Goal: Transaction & Acquisition: Download file/media

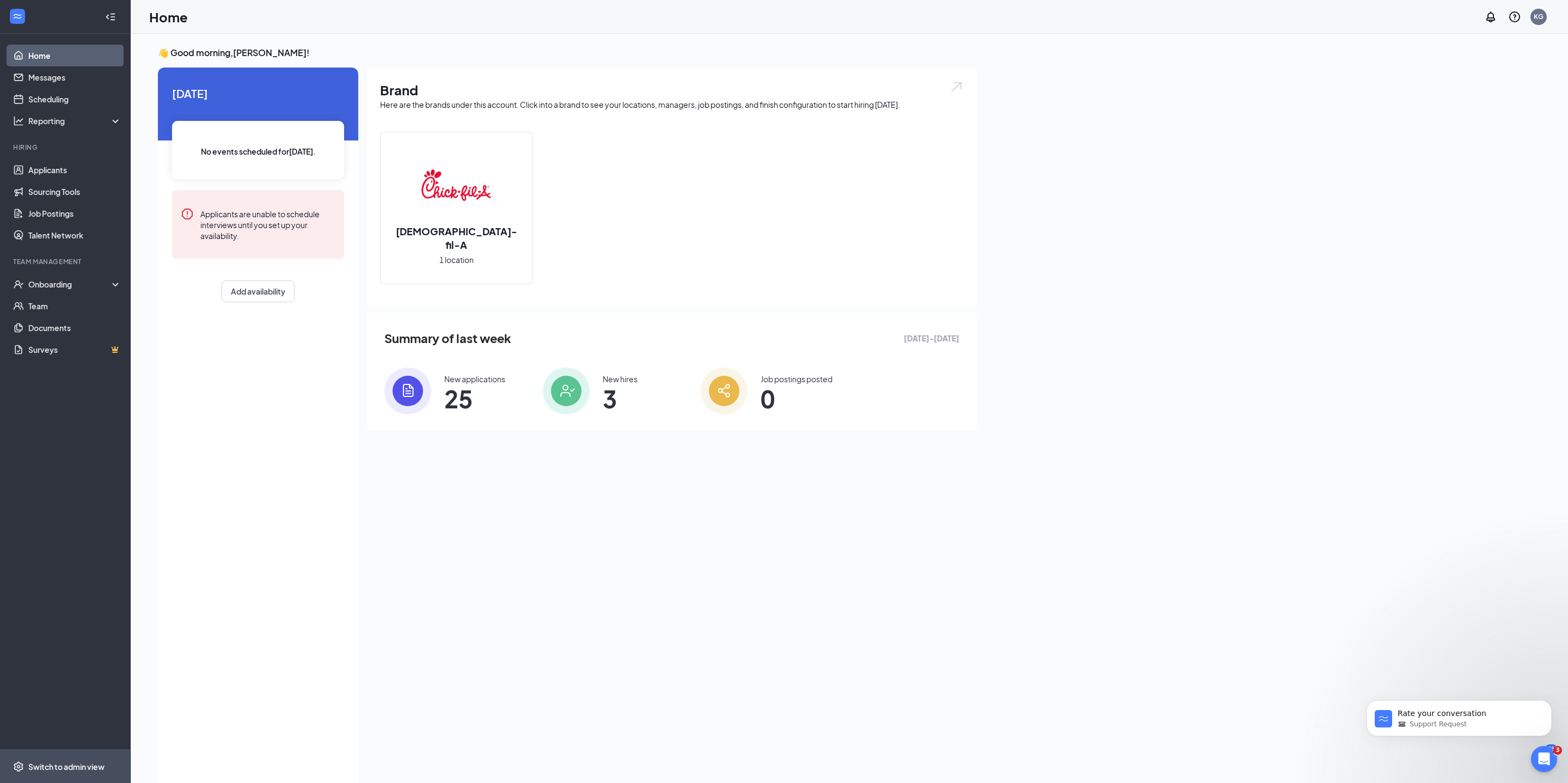
click at [92, 757] on span "Switch to admin view" at bounding box center [75, 767] width 93 height 33
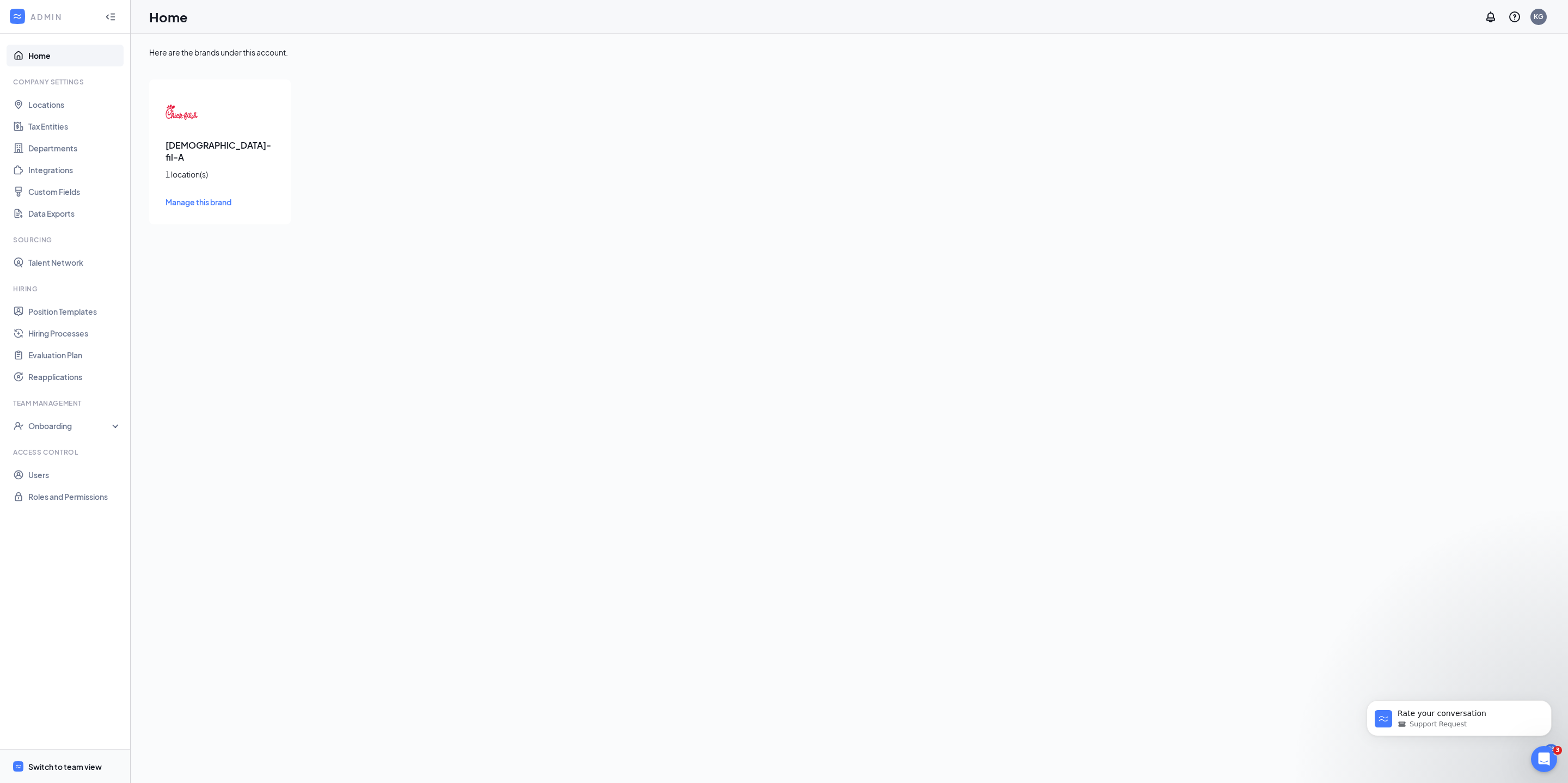
click at [88, 770] on div "Switch to team view" at bounding box center [65, 767] width 74 height 11
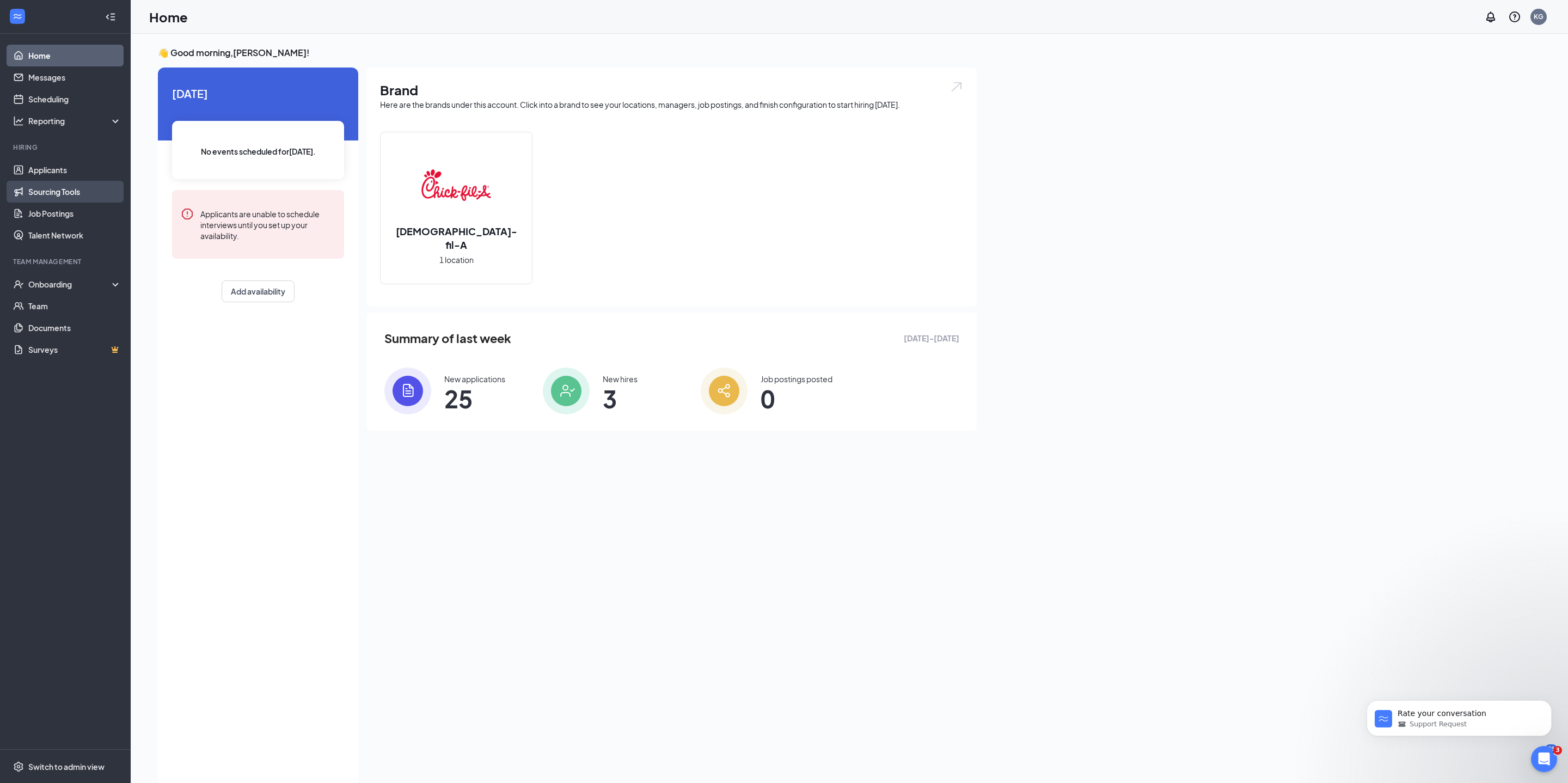
click at [68, 187] on link "Sourcing Tools" at bounding box center [75, 192] width 93 height 22
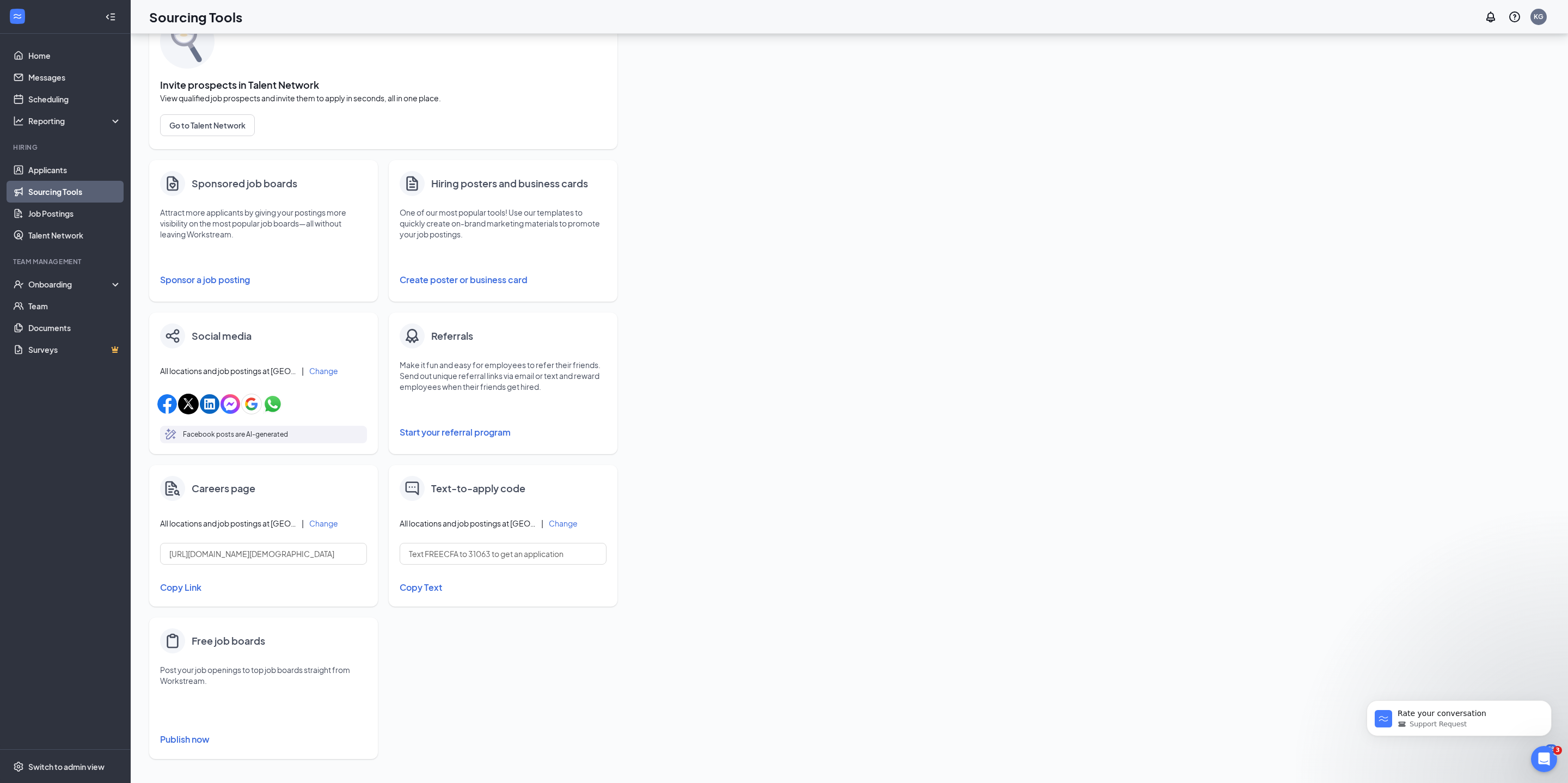
scroll to position [68, 0]
click at [496, 282] on button "Create poster or business card" at bounding box center [503, 279] width 207 height 22
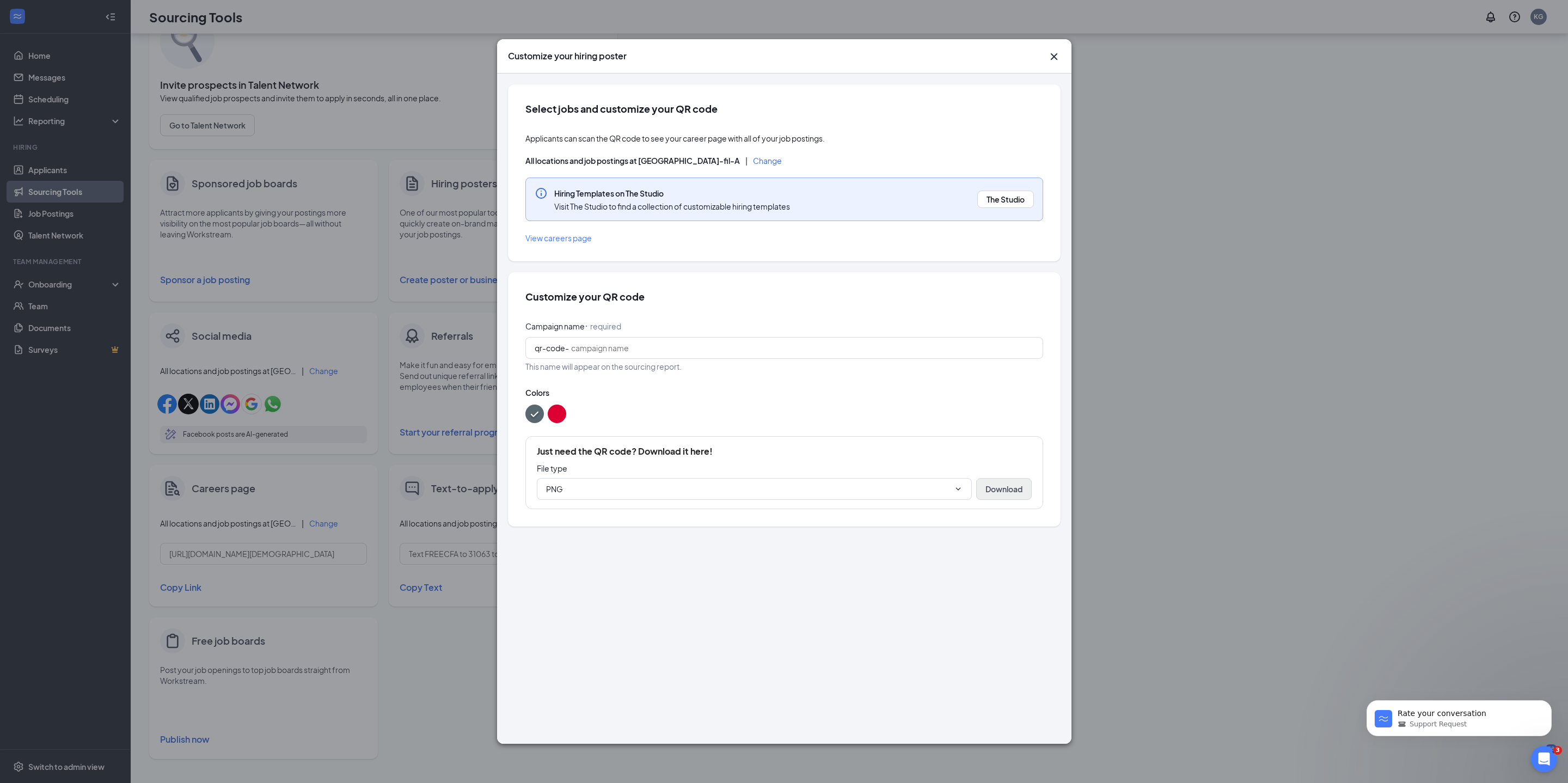
click at [989, 500] on button "Download" at bounding box center [1004, 489] width 55 height 22
click at [693, 354] on input "Campaign name ⠂ required" at bounding box center [803, 349] width 463 height 12
type input "h"
type input "F"
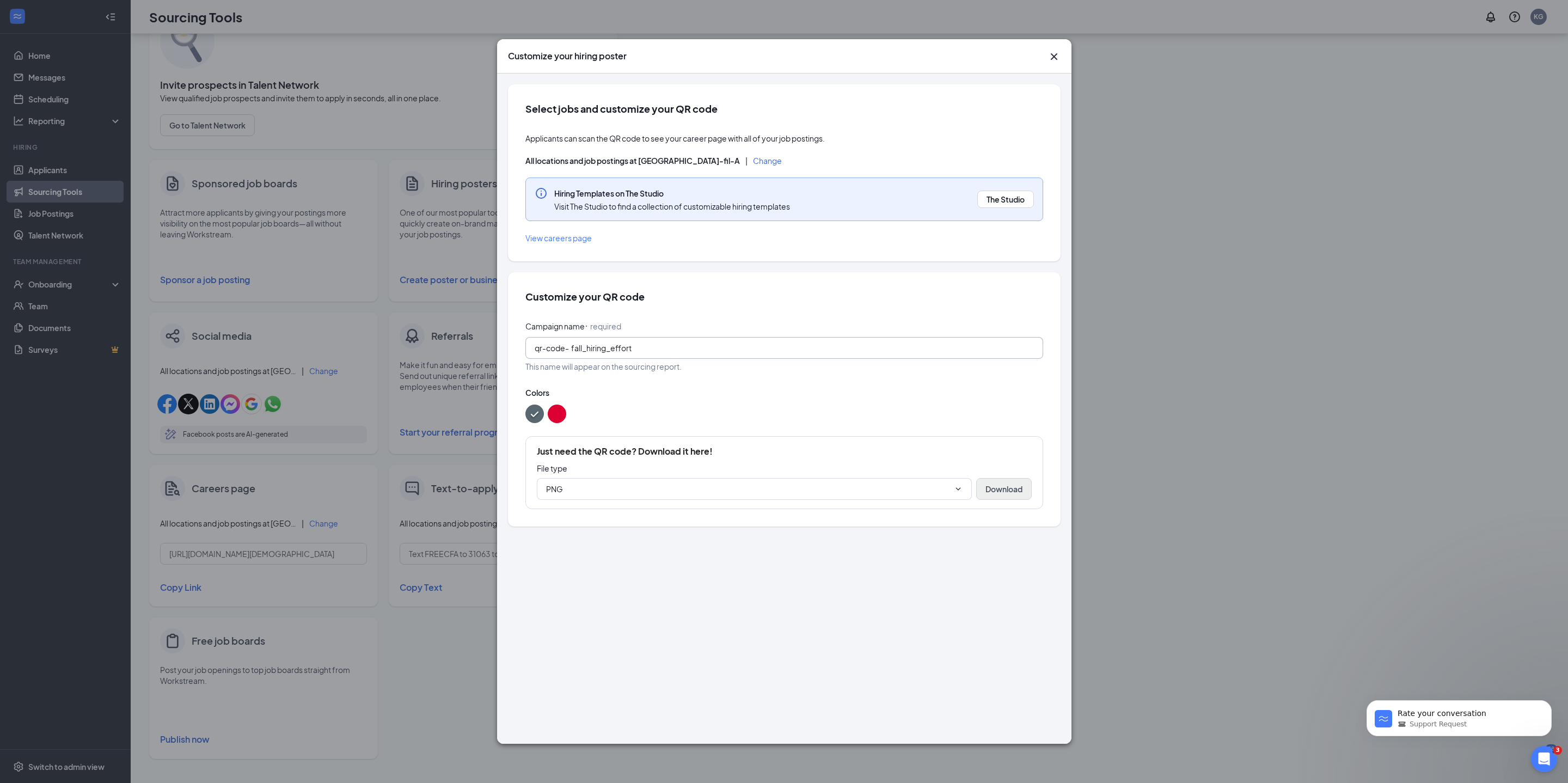
click at [994, 500] on button "Download" at bounding box center [1004, 489] width 55 height 22
click at [1005, 200] on span "The Studio" at bounding box center [1005, 199] width 38 height 11
click at [772, 161] on button "Change" at bounding box center [767, 160] width 29 height 8
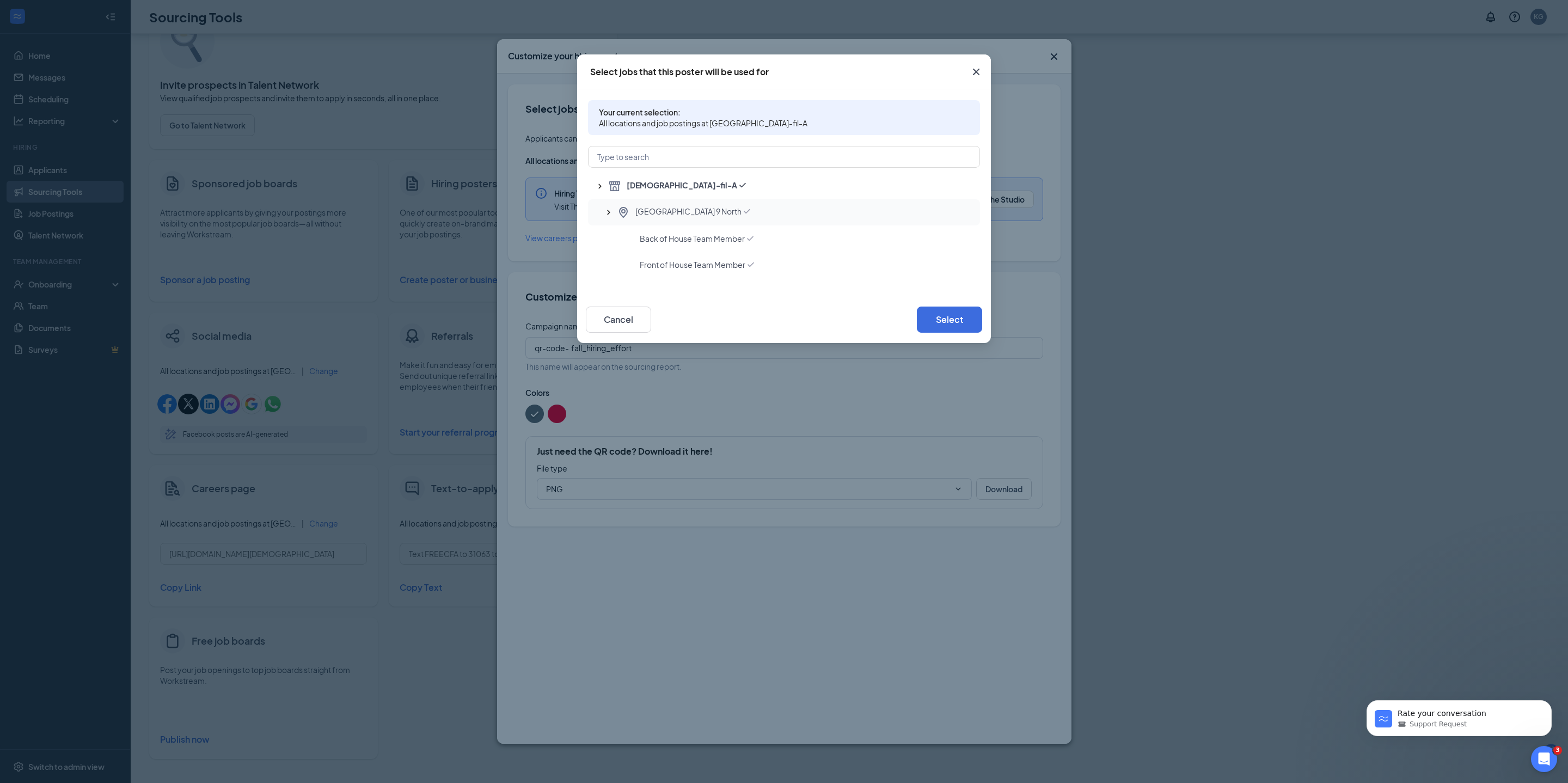
click at [742, 209] on span "[GEOGRAPHIC_DATA] 9 North" at bounding box center [688, 212] width 107 height 13
click at [961, 327] on button "Select" at bounding box center [949, 320] width 65 height 26
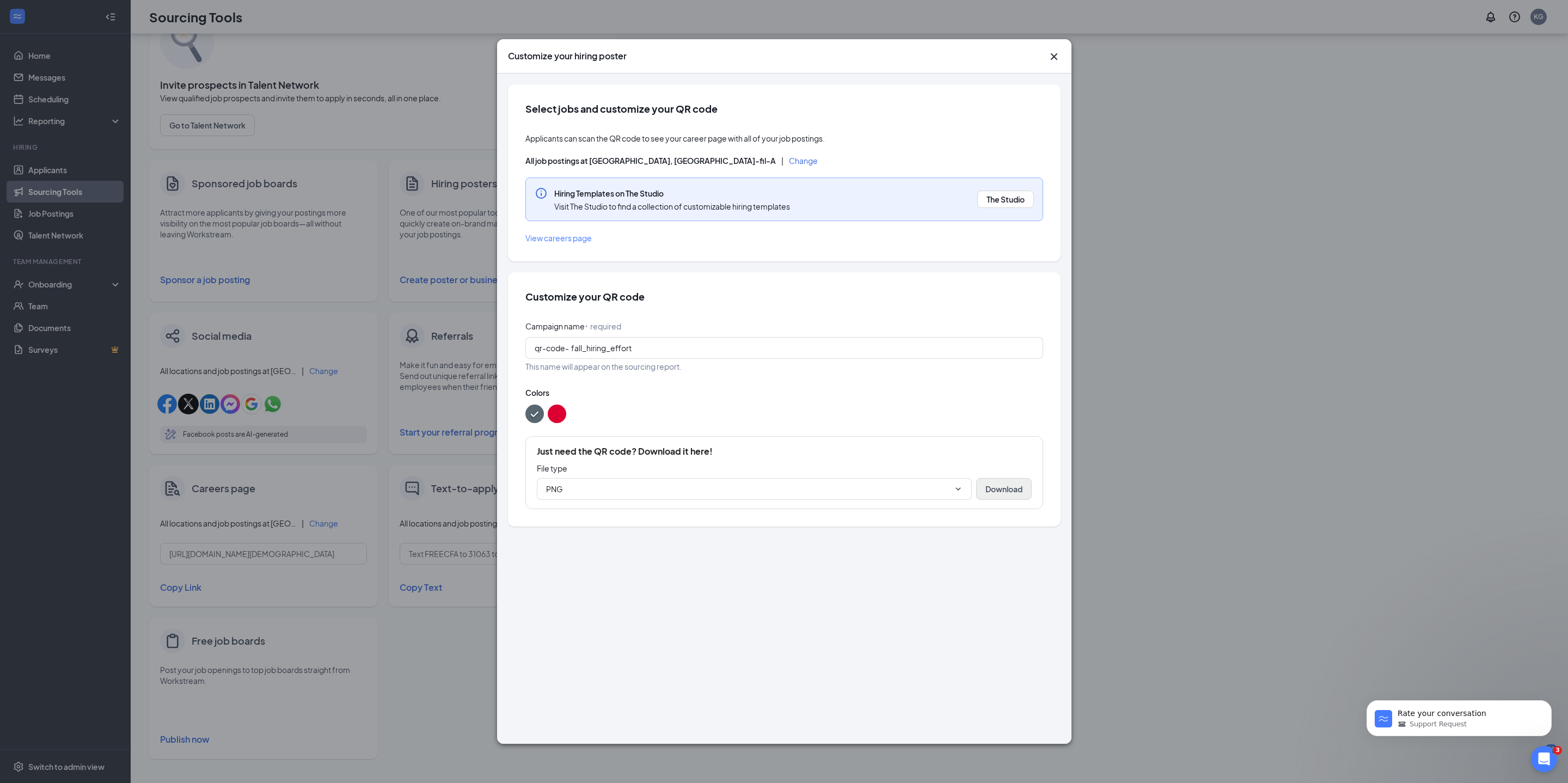
click at [1003, 500] on button "Download" at bounding box center [1004, 489] width 55 height 22
click at [729, 354] on input "fall_hiring_effort" at bounding box center [803, 349] width 463 height 12
type input "fall_hiring_effort2"
click at [988, 500] on button "Download" at bounding box center [1004, 489] width 55 height 22
click at [992, 203] on span "The Studio" at bounding box center [1005, 199] width 38 height 11
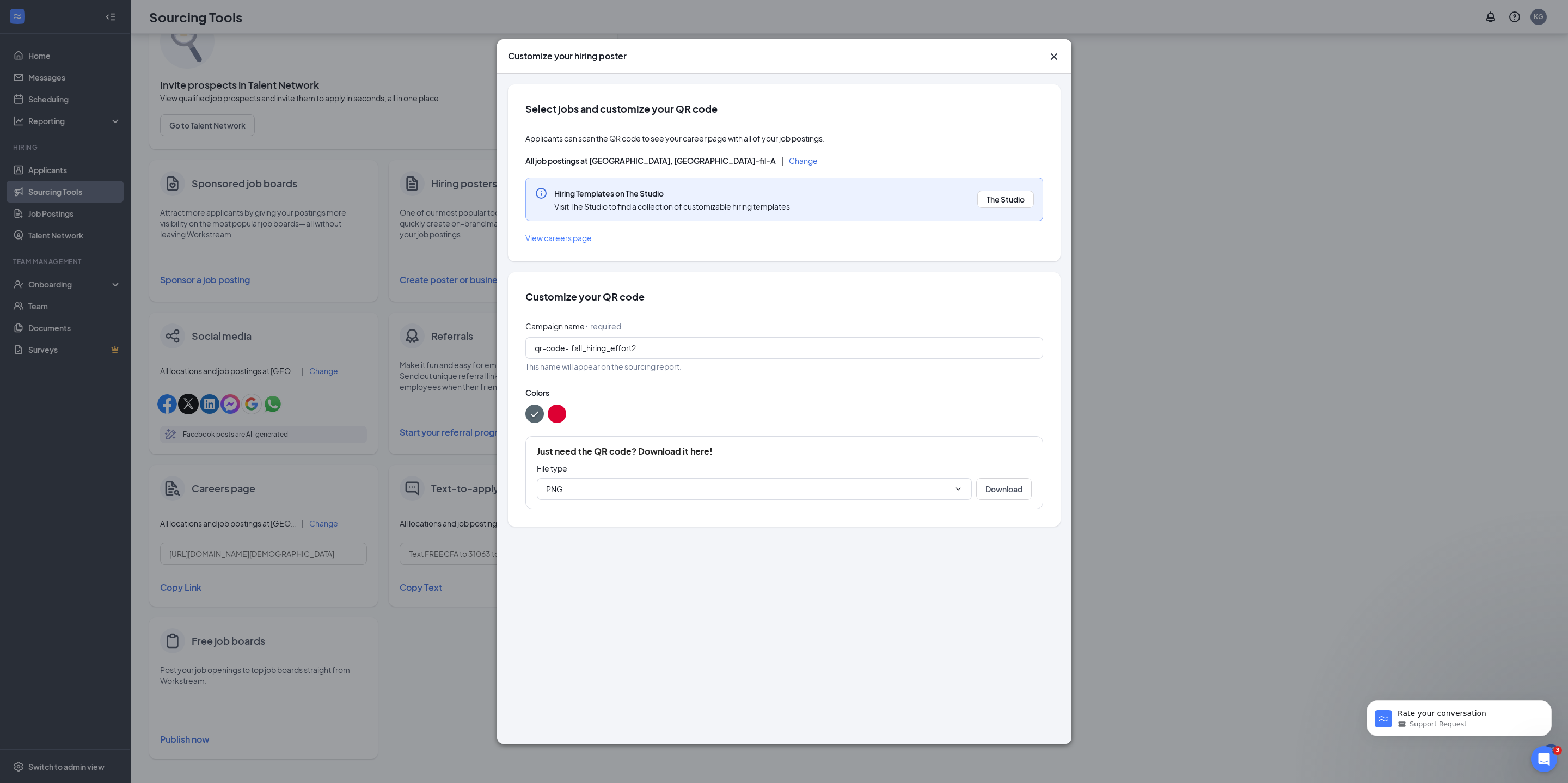
click at [566, 423] on div at bounding box center [784, 414] width 517 height 18
click at [564, 423] on button "color button #DD0033" at bounding box center [556, 414] width 18 height 18
click at [1008, 500] on button "Download" at bounding box center [1004, 489] width 55 height 22
click at [1053, 55] on icon "Cross" at bounding box center [1054, 57] width 7 height 7
